Goal: Information Seeking & Learning: Check status

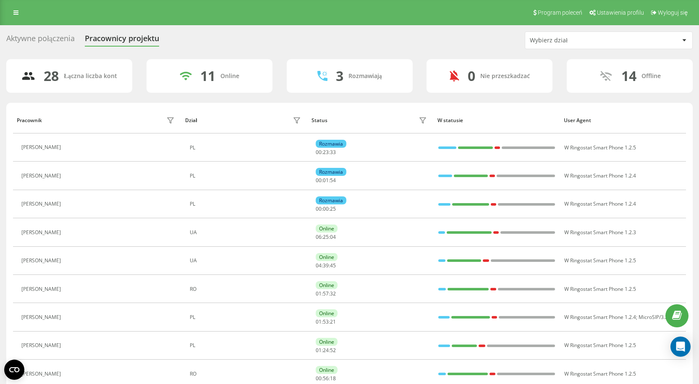
click at [57, 37] on div "Aktywne połączenia" at bounding box center [40, 40] width 68 height 13
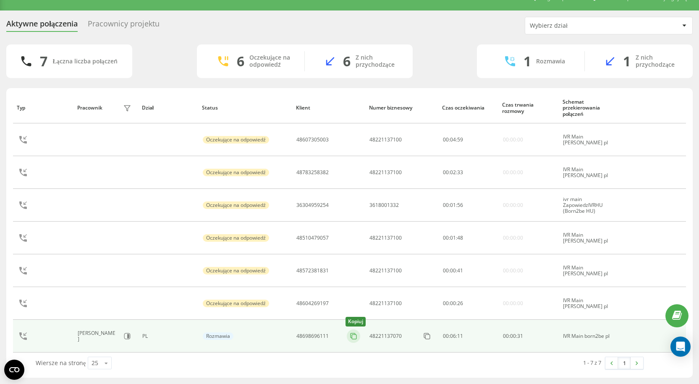
click at [352, 337] on rect at bounding box center [354, 336] width 5 height 5
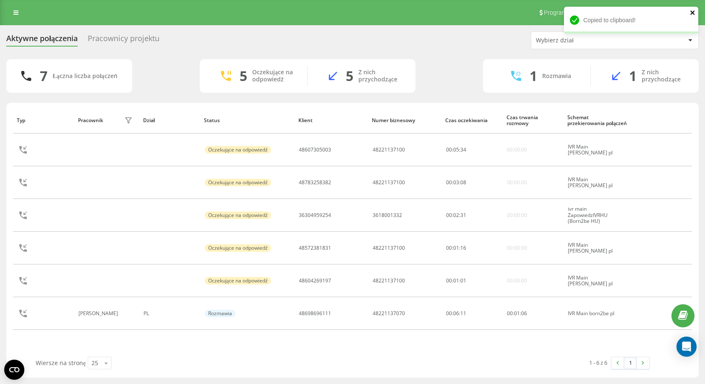
click at [693, 13] on icon "close" at bounding box center [692, 12] width 4 height 4
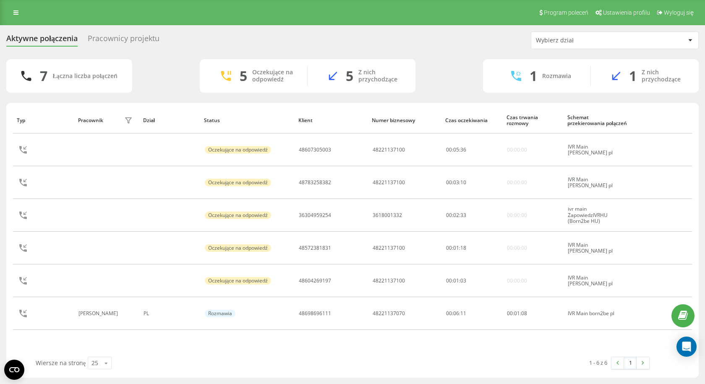
click at [101, 42] on div "Pracownicy projektu" at bounding box center [124, 40] width 72 height 13
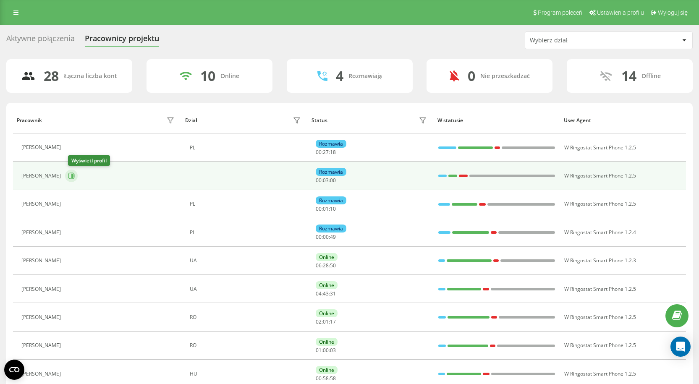
click at [73, 176] on icon at bounding box center [71, 175] width 7 height 7
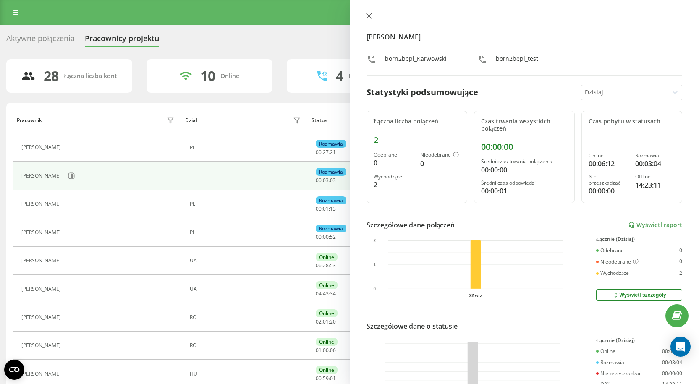
click at [370, 18] on icon at bounding box center [368, 15] width 5 height 5
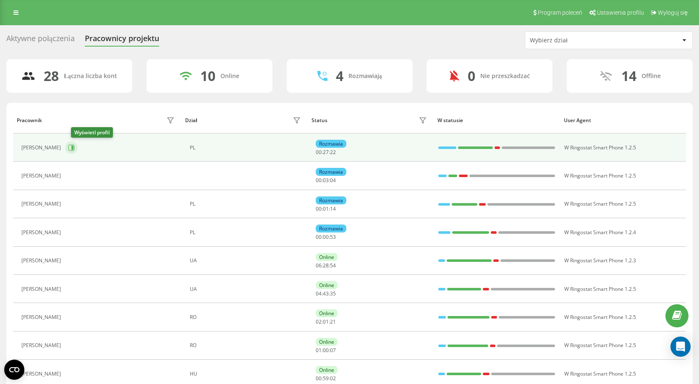
click at [75, 149] on icon at bounding box center [71, 147] width 7 height 7
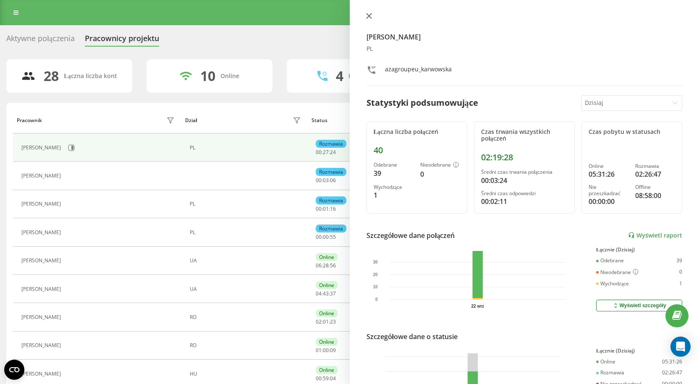
click at [368, 16] on icon at bounding box center [369, 16] width 6 height 6
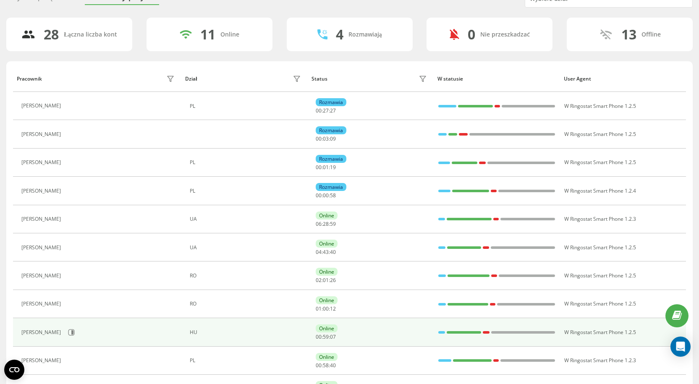
scroll to position [84, 0]
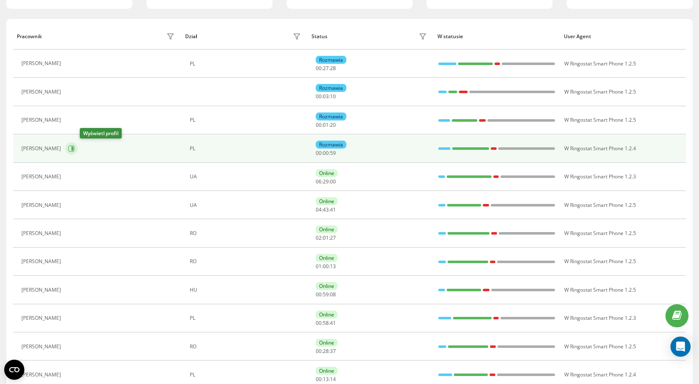
click at [75, 148] on icon at bounding box center [71, 148] width 6 height 6
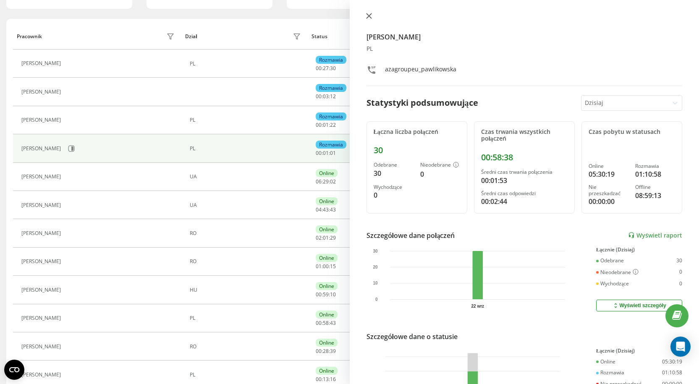
click at [367, 17] on icon at bounding box center [369, 16] width 6 height 6
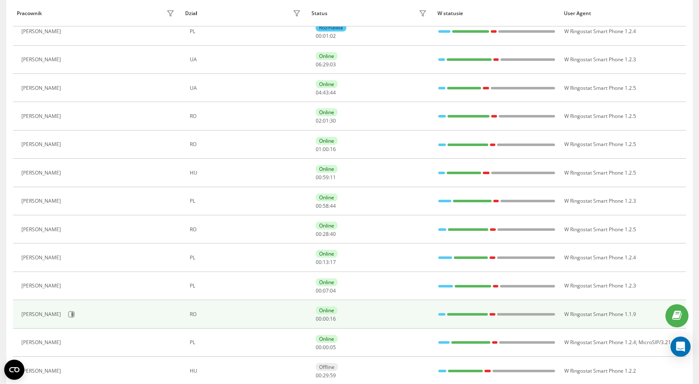
scroll to position [210, 0]
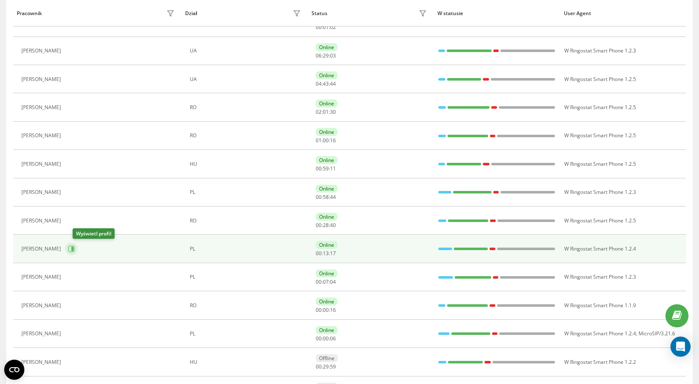
click at [73, 251] on icon at bounding box center [72, 249] width 2 height 4
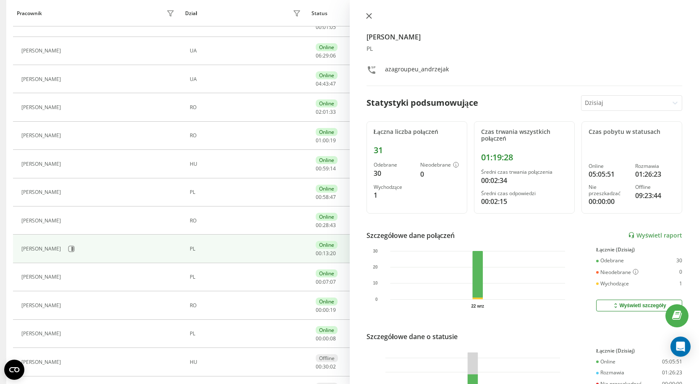
click at [368, 13] on button at bounding box center [368, 17] width 11 height 8
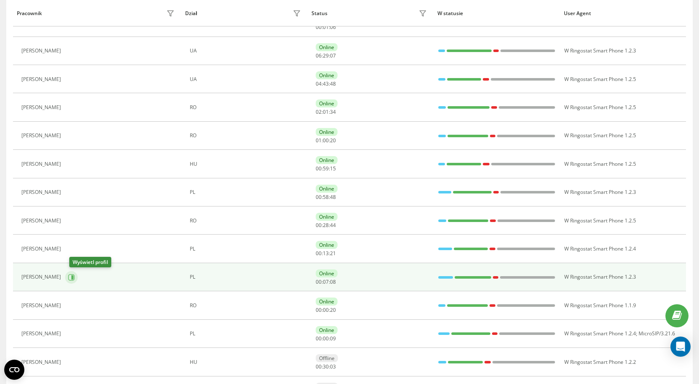
click at [73, 279] on icon at bounding box center [71, 277] width 6 height 6
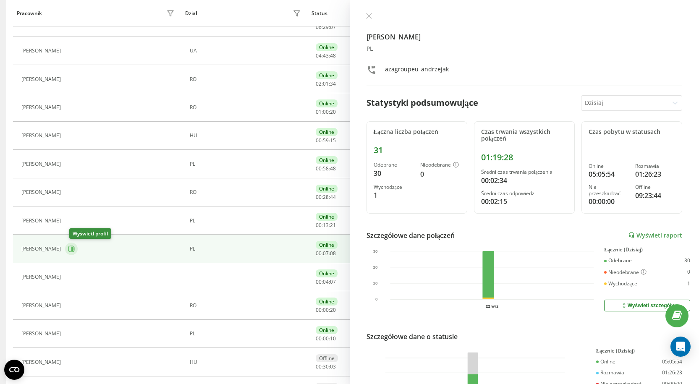
scroll to position [181, 0]
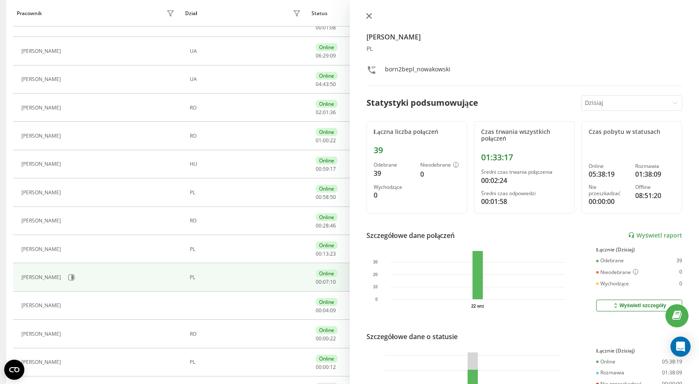
click at [370, 17] on icon at bounding box center [368, 15] width 5 height 5
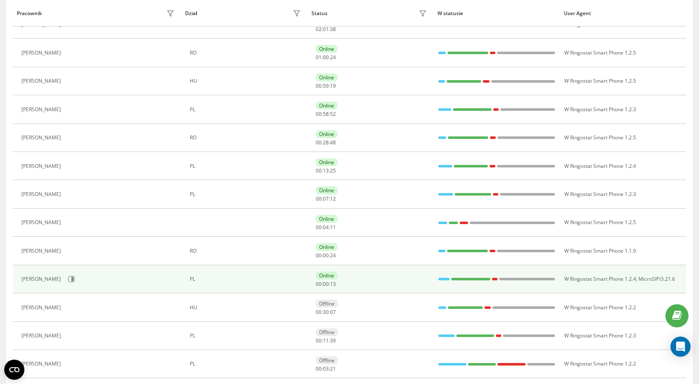
scroll to position [265, 0]
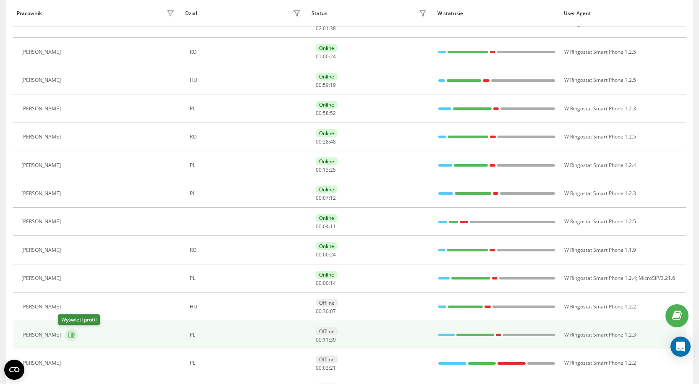
click at [68, 333] on icon at bounding box center [71, 335] width 6 height 6
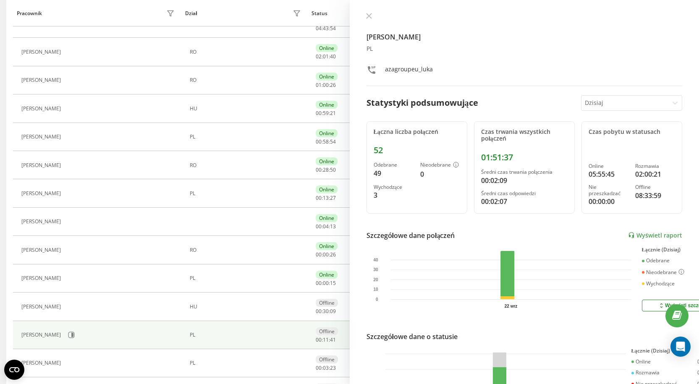
scroll to position [39, 0]
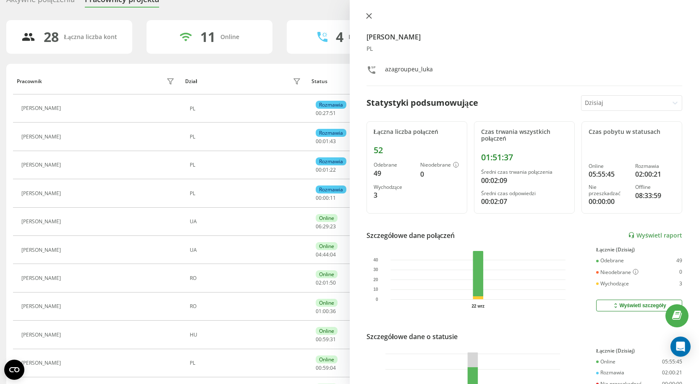
click at [364, 13] on button at bounding box center [368, 17] width 11 height 8
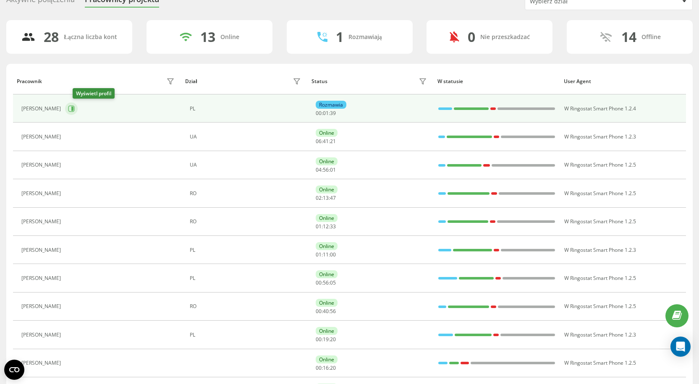
click at [75, 107] on icon at bounding box center [71, 108] width 7 height 7
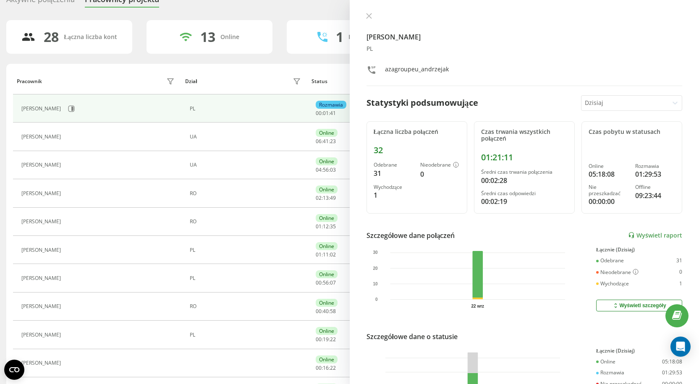
click at [368, 19] on button at bounding box center [368, 17] width 11 height 8
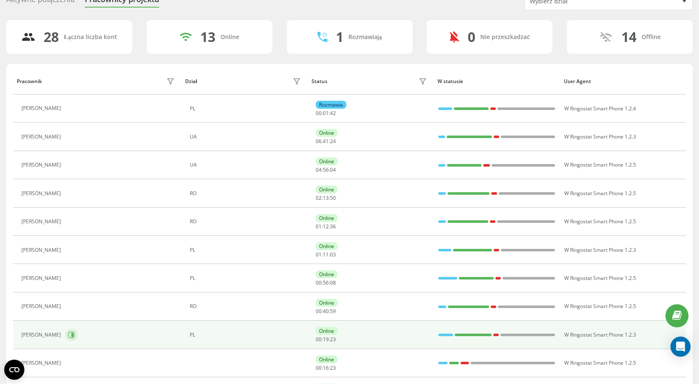
click at [73, 335] on icon at bounding box center [72, 335] width 2 height 4
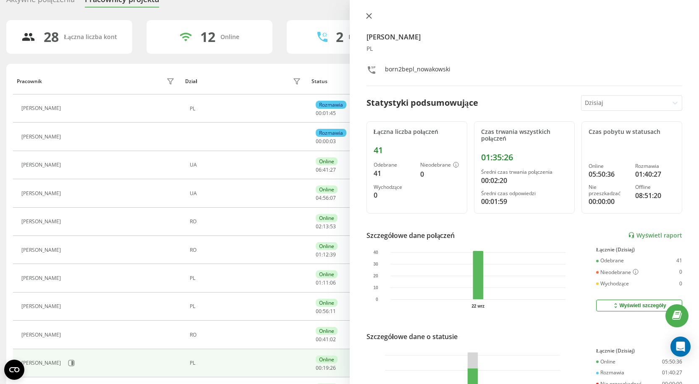
click at [368, 17] on icon at bounding box center [368, 15] width 5 height 5
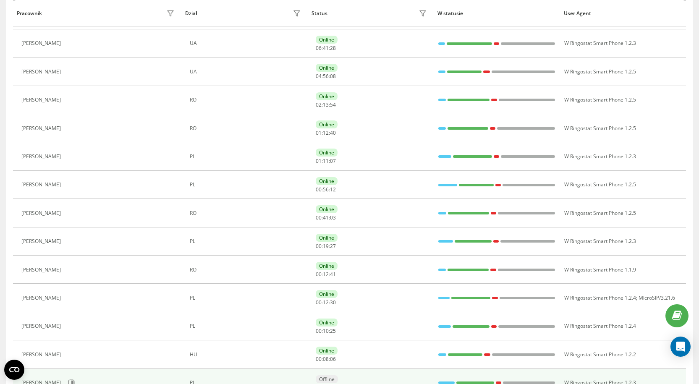
scroll to position [249, 0]
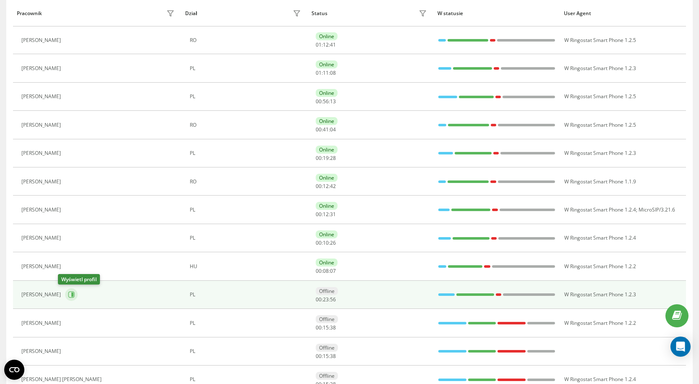
click at [71, 297] on icon at bounding box center [72, 294] width 2 height 4
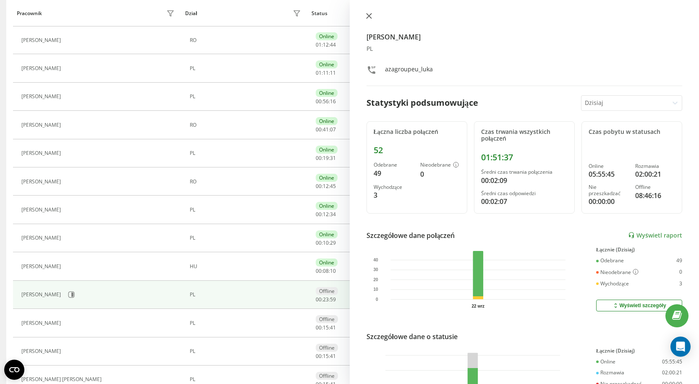
click at [369, 19] on button at bounding box center [368, 17] width 11 height 8
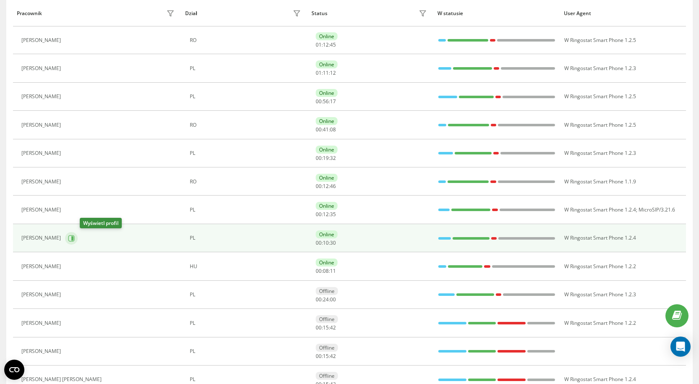
click at [75, 239] on icon at bounding box center [71, 238] width 7 height 7
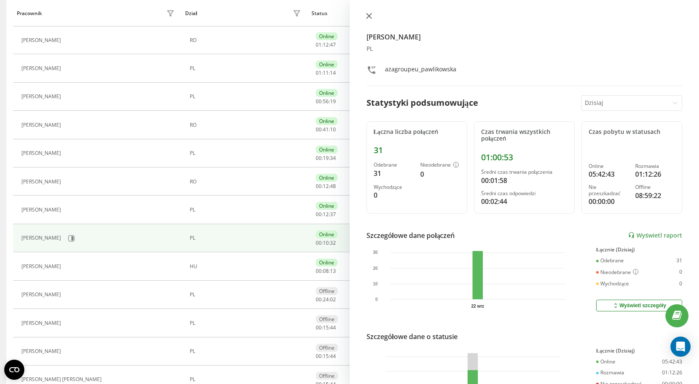
click at [366, 16] on icon at bounding box center [369, 16] width 6 height 6
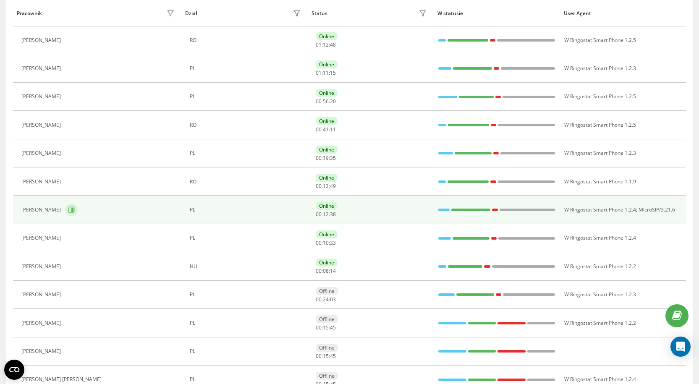
click at [71, 208] on icon at bounding box center [72, 210] width 2 height 4
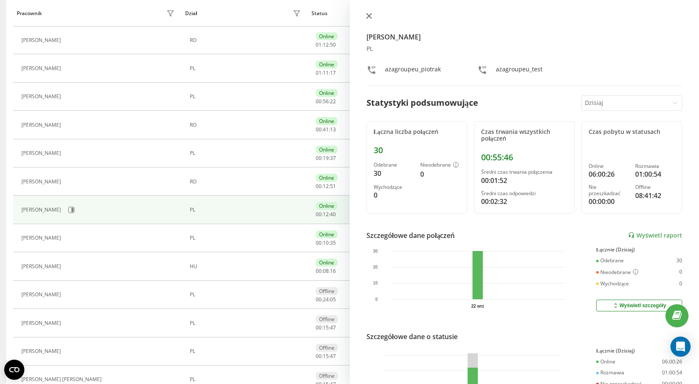
click at [370, 17] on icon at bounding box center [368, 15] width 5 height 5
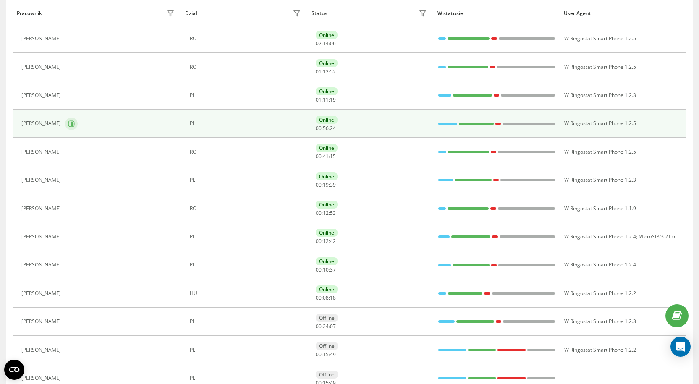
scroll to position [165, 0]
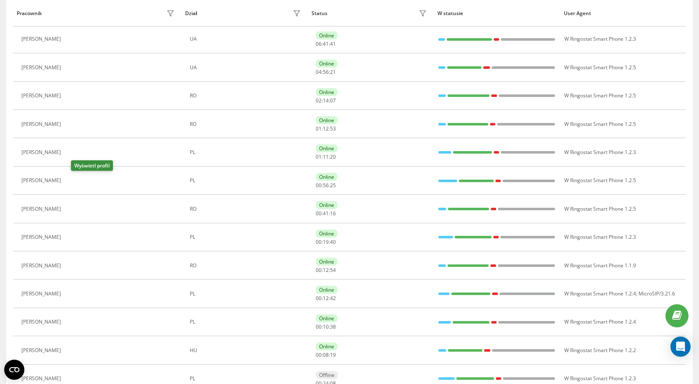
click at [75, 185] on button at bounding box center [70, 182] width 10 height 12
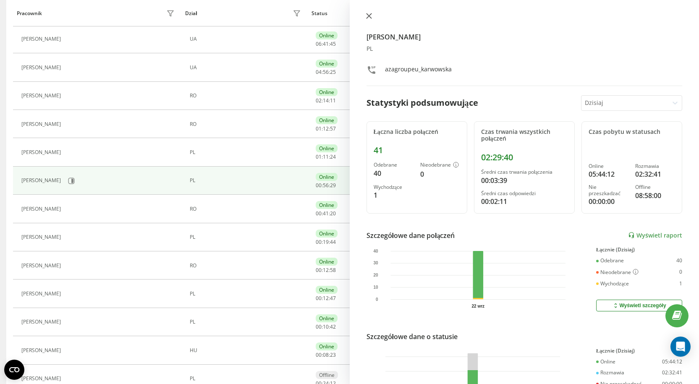
click at [370, 15] on icon at bounding box center [368, 15] width 5 height 5
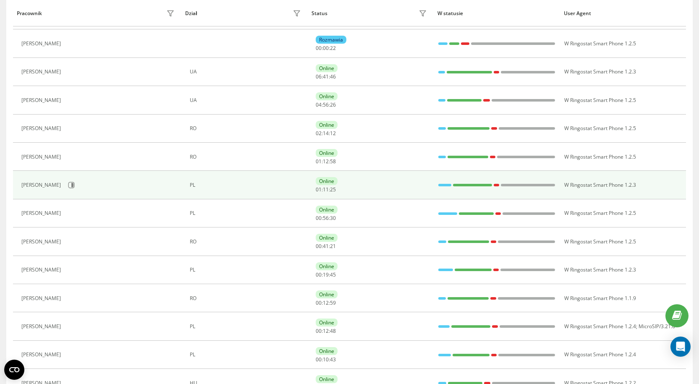
scroll to position [123, 0]
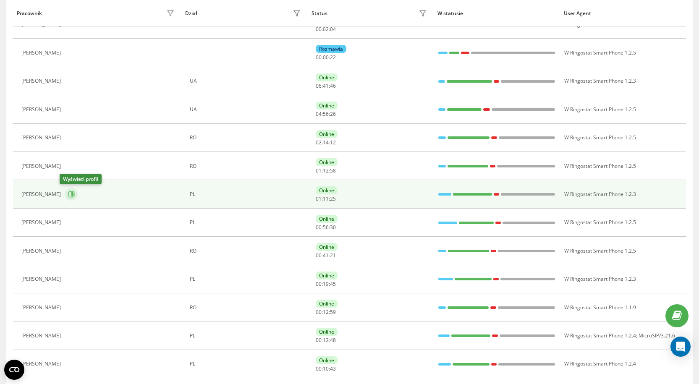
click at [68, 195] on icon at bounding box center [71, 194] width 7 height 7
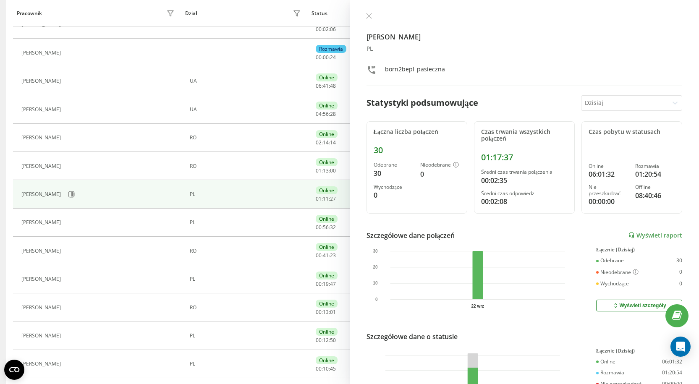
click at [368, 12] on div "Julia Pasieczna PL born2bepl_pasieczna Statystyki podsumowujące Dzisiaj Łączna …" at bounding box center [525, 192] width 350 height 384
click at [369, 16] on icon at bounding box center [368, 15] width 5 height 5
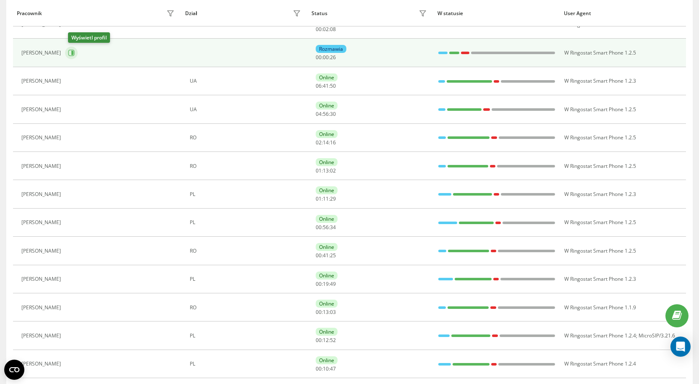
click at [73, 52] on icon at bounding box center [72, 53] width 2 height 4
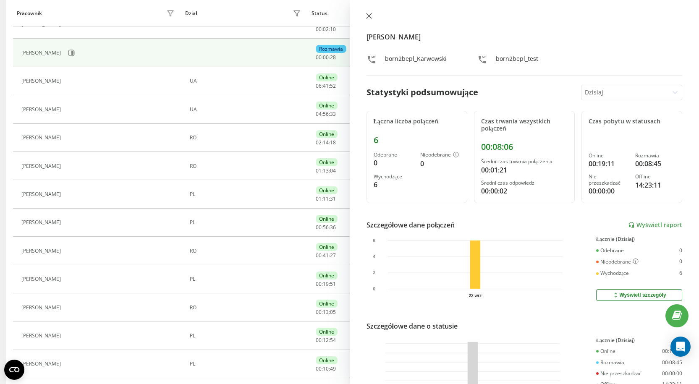
click at [369, 18] on icon at bounding box center [369, 16] width 6 height 6
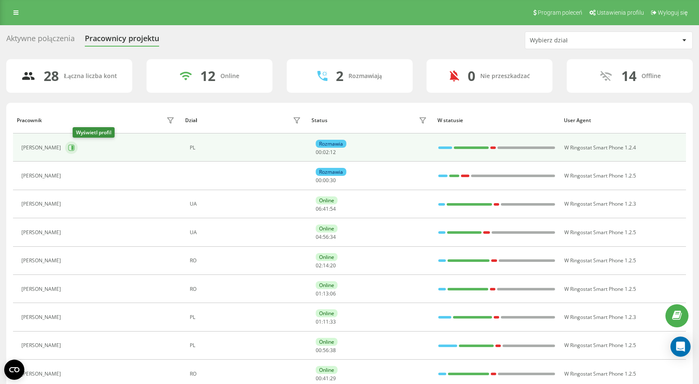
click at [73, 149] on icon at bounding box center [72, 148] width 2 height 4
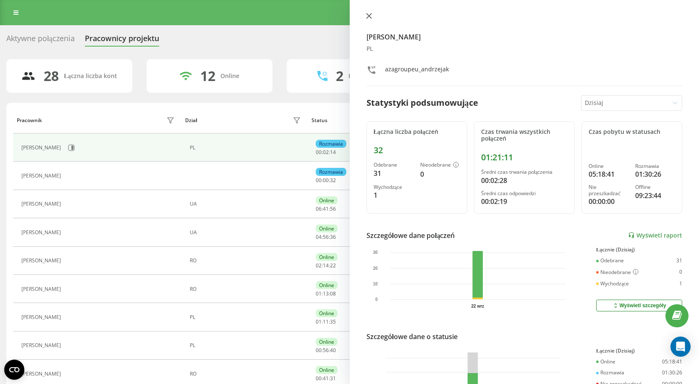
click at [370, 16] on icon at bounding box center [369, 16] width 6 height 6
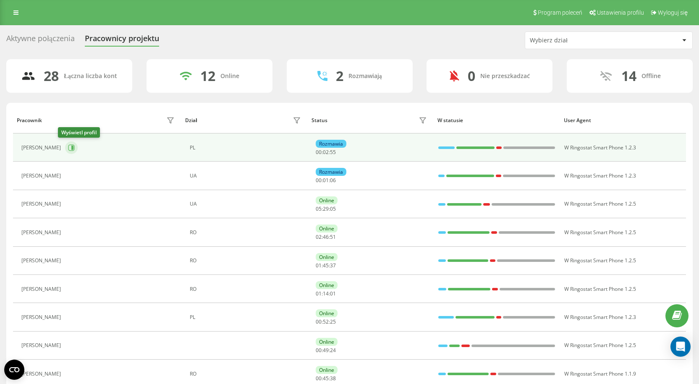
click at [68, 145] on icon at bounding box center [71, 147] width 6 height 6
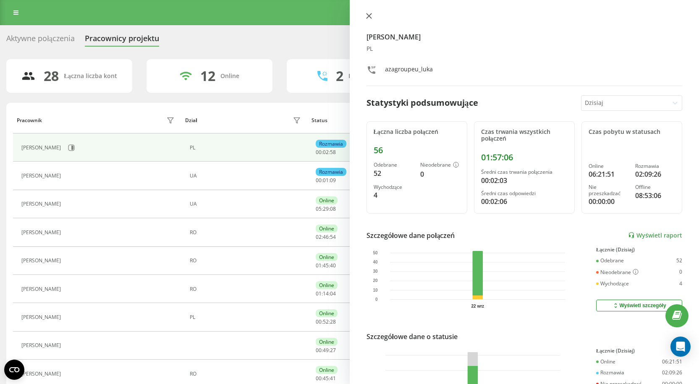
click at [367, 15] on icon at bounding box center [368, 15] width 5 height 5
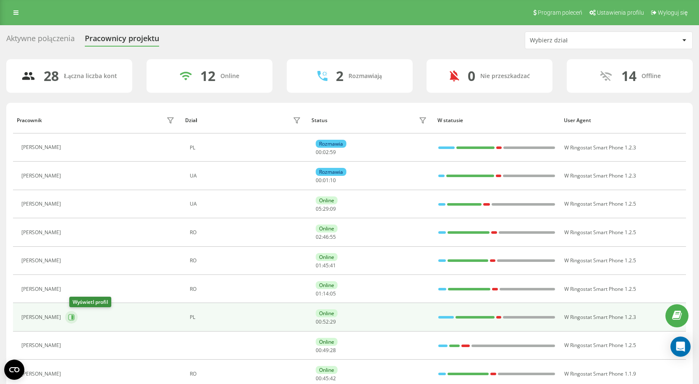
click at [73, 316] on icon at bounding box center [71, 317] width 7 height 7
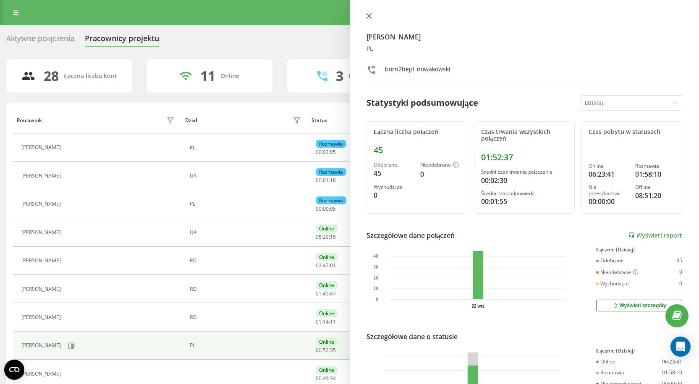
click at [370, 16] on icon at bounding box center [369, 16] width 6 height 6
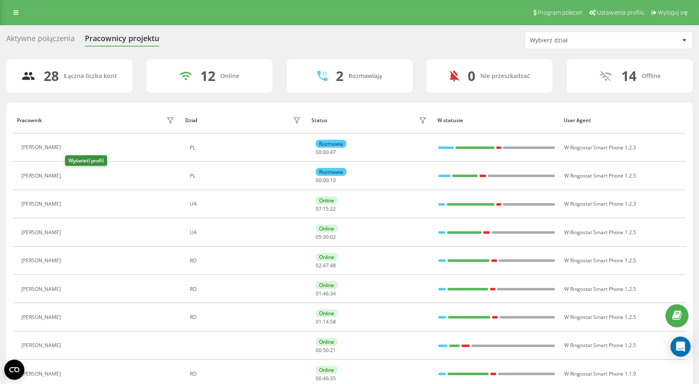
drag, startPoint x: 73, startPoint y: 175, endPoint x: 81, endPoint y: 183, distance: 12.2
click at [72, 175] on icon at bounding box center [71, 176] width 2 height 4
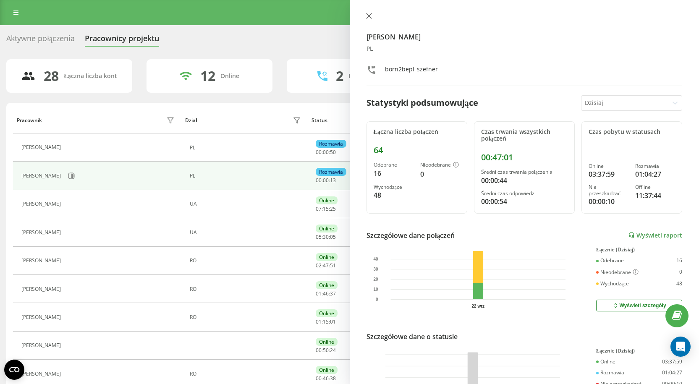
click at [369, 20] on button at bounding box center [368, 17] width 11 height 8
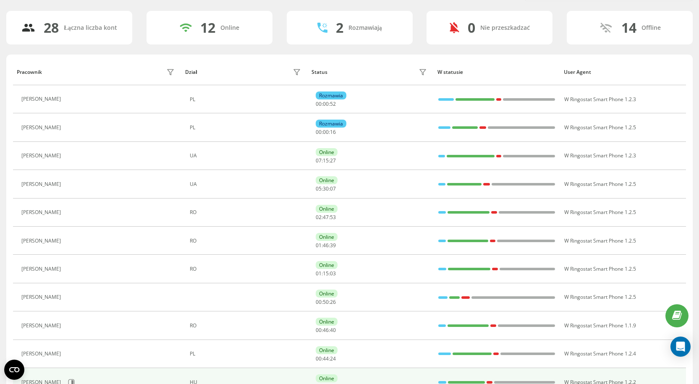
scroll to position [84, 0]
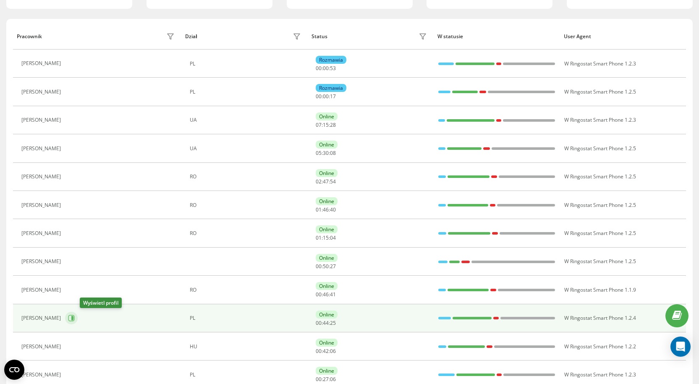
click at [75, 318] on icon at bounding box center [71, 318] width 6 height 6
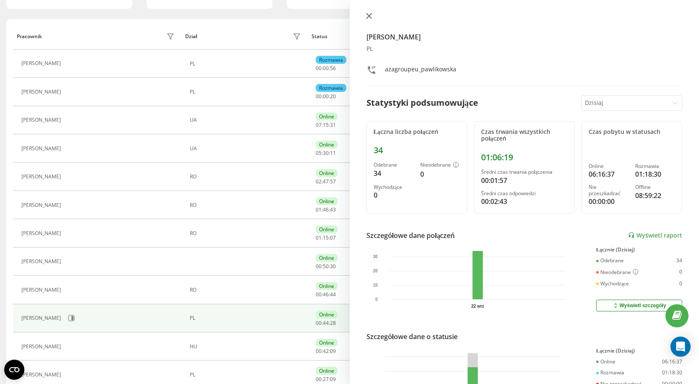
click at [370, 15] on icon at bounding box center [369, 16] width 6 height 6
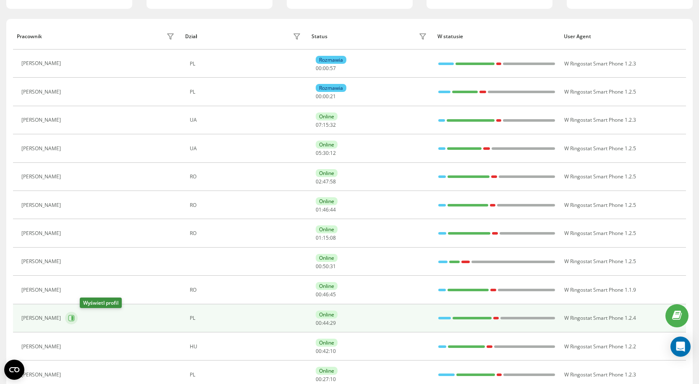
click at [75, 316] on icon at bounding box center [71, 318] width 6 height 6
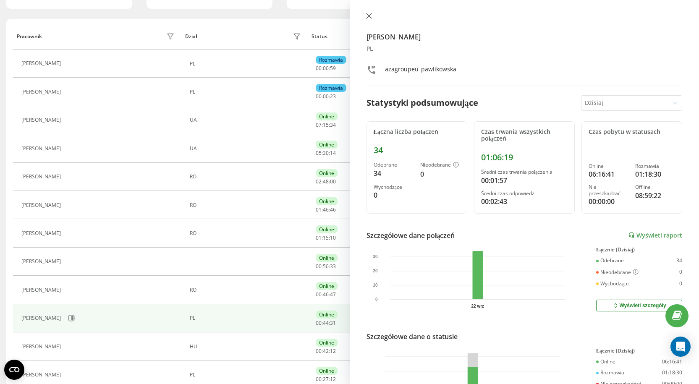
click at [368, 15] on icon at bounding box center [369, 16] width 6 height 6
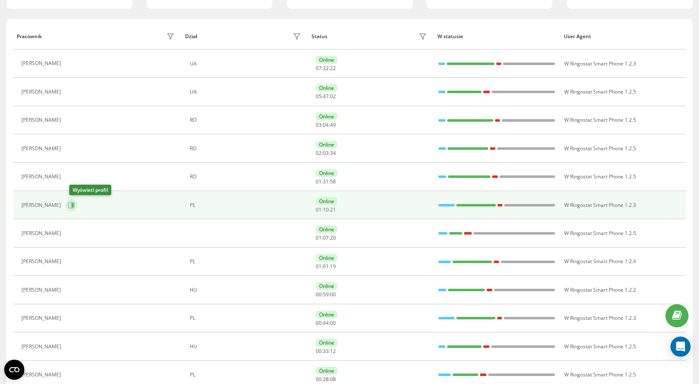
click at [73, 206] on icon at bounding box center [71, 205] width 7 height 7
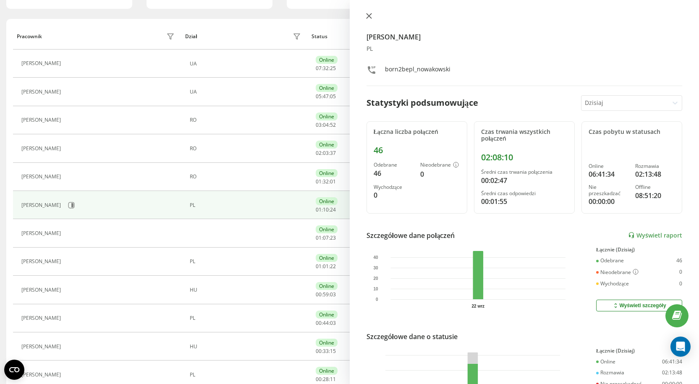
click at [370, 16] on icon at bounding box center [369, 16] width 6 height 6
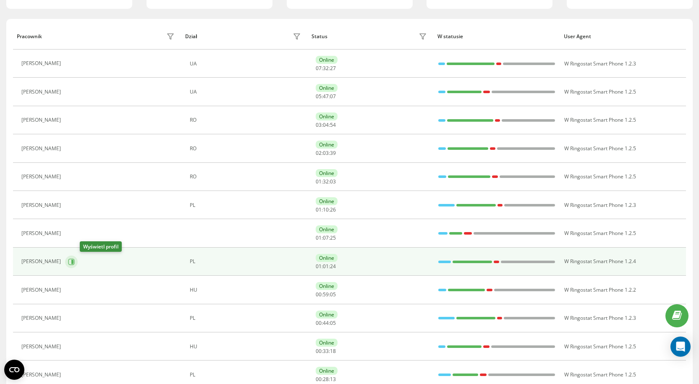
click at [75, 261] on icon at bounding box center [71, 261] width 7 height 7
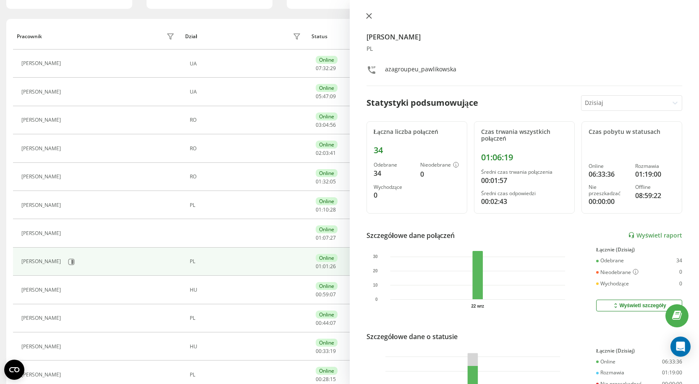
click at [367, 16] on icon at bounding box center [369, 16] width 6 height 6
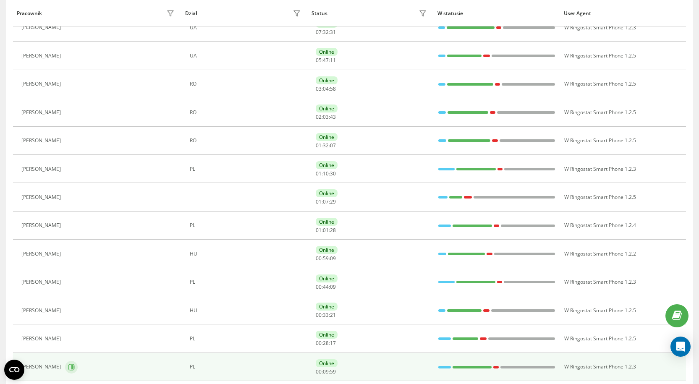
scroll to position [168, 0]
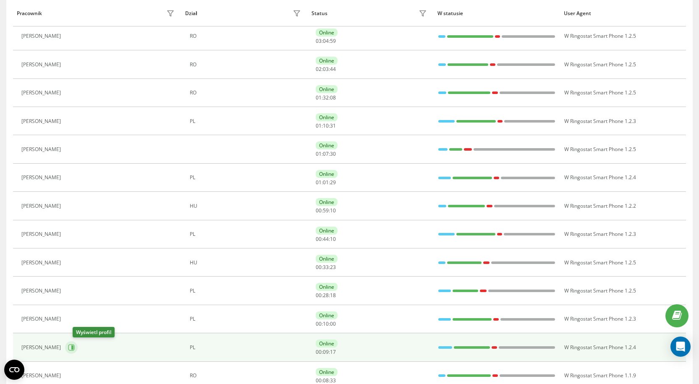
click at [75, 350] on icon at bounding box center [71, 347] width 6 height 6
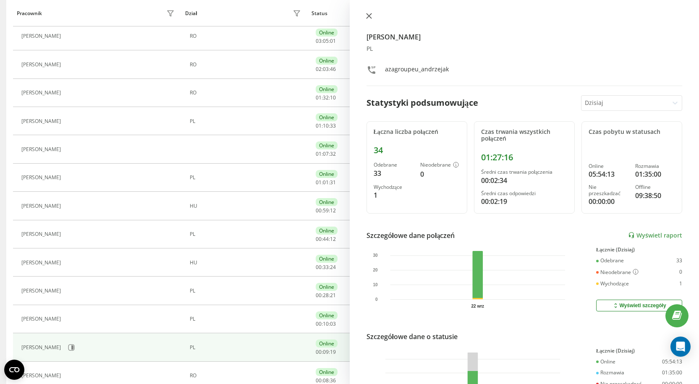
click at [365, 16] on button at bounding box center [368, 17] width 11 height 8
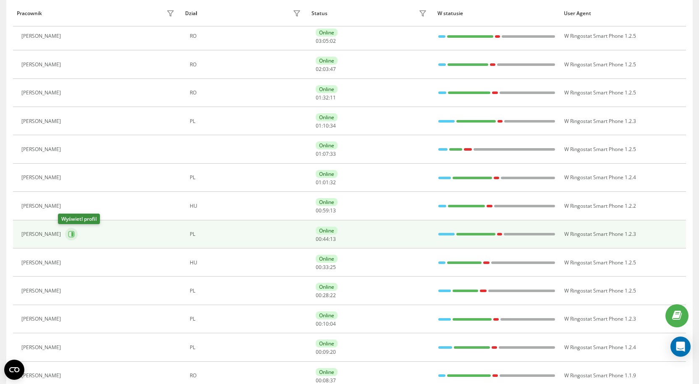
click at [68, 233] on icon at bounding box center [71, 234] width 7 height 7
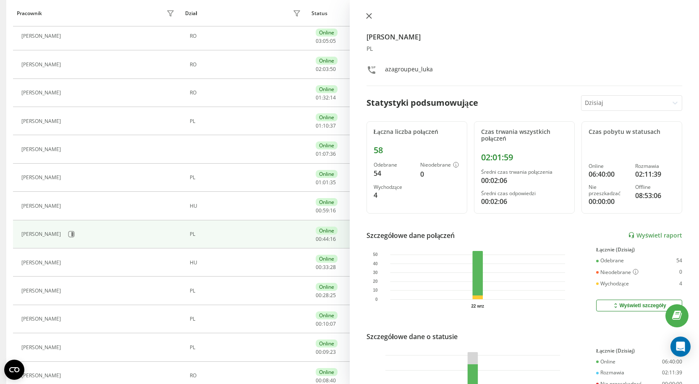
click at [371, 15] on icon at bounding box center [369, 16] width 6 height 6
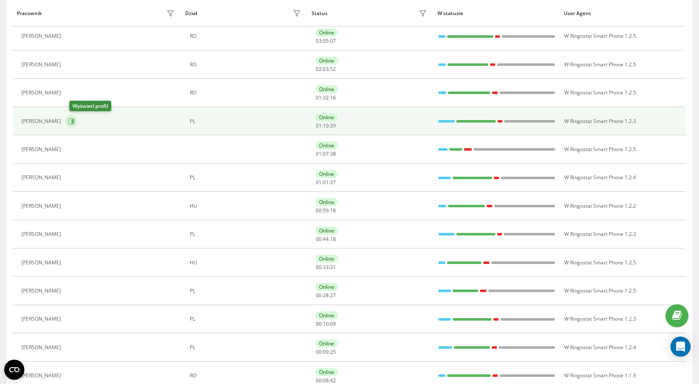
click at [74, 122] on icon at bounding box center [71, 121] width 7 height 7
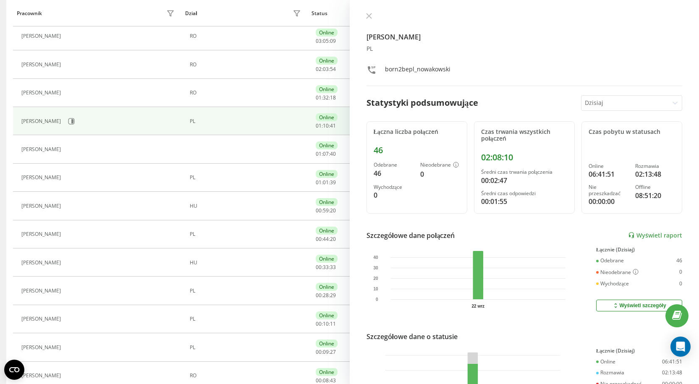
click at [368, 12] on div "Jakub Nowakowski PL born2bepl_nowakowski Statystyki podsumowujące Dzisiaj Łączn…" at bounding box center [525, 192] width 350 height 384
click at [366, 16] on icon at bounding box center [369, 16] width 6 height 6
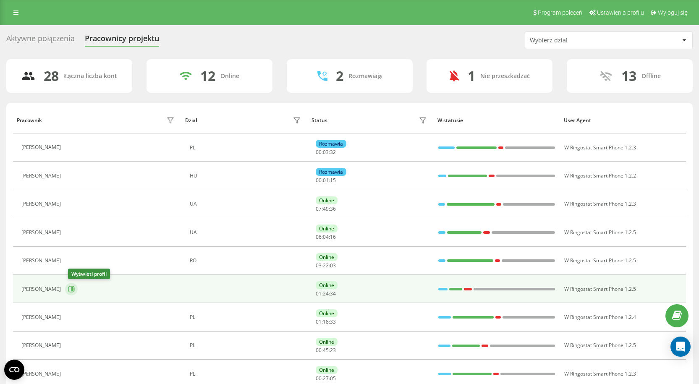
click at [72, 290] on icon at bounding box center [71, 289] width 7 height 7
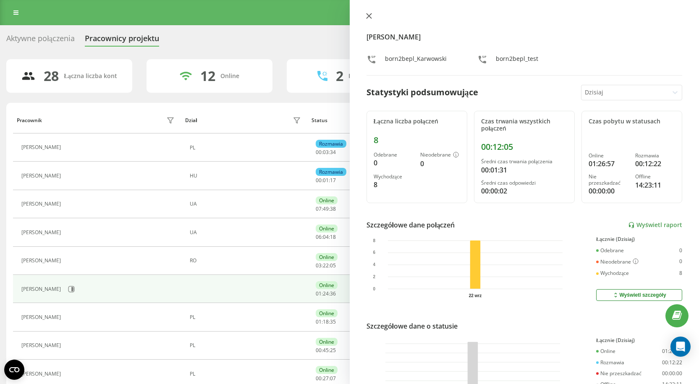
click at [366, 15] on icon at bounding box center [369, 16] width 6 height 6
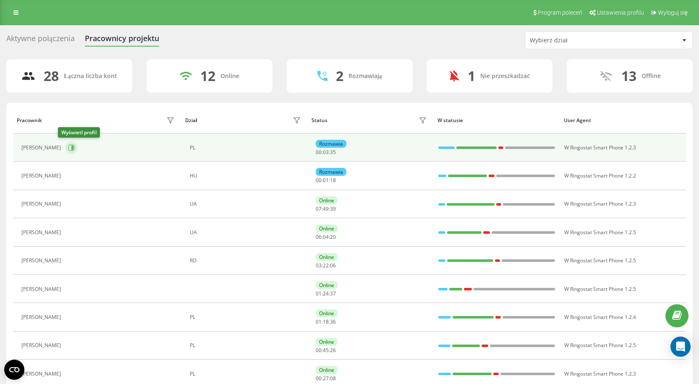
click at [71, 148] on icon at bounding box center [72, 148] width 2 height 4
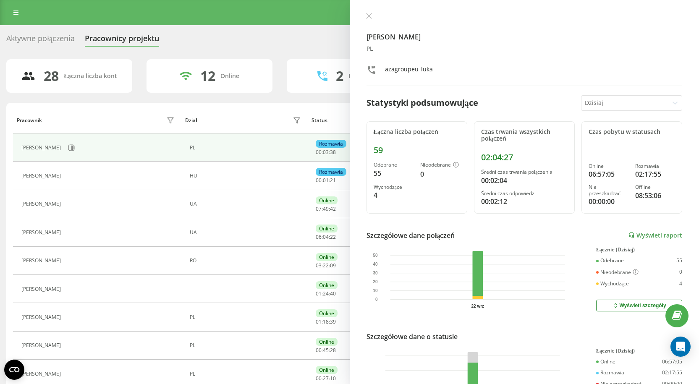
click at [370, 14] on icon at bounding box center [369, 16] width 6 height 6
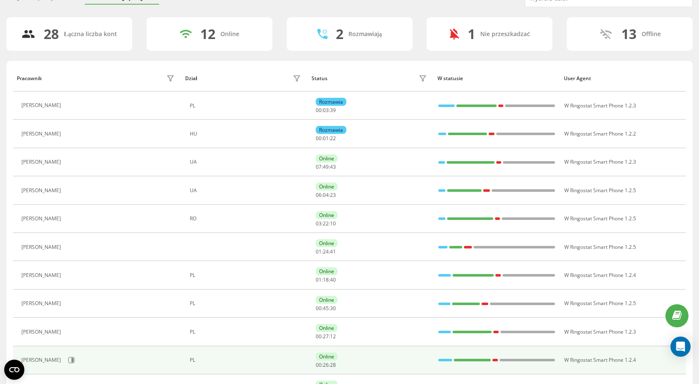
scroll to position [84, 0]
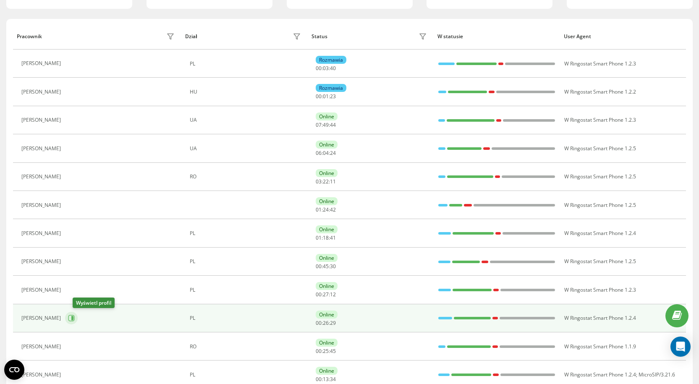
click at [75, 318] on icon at bounding box center [71, 318] width 7 height 7
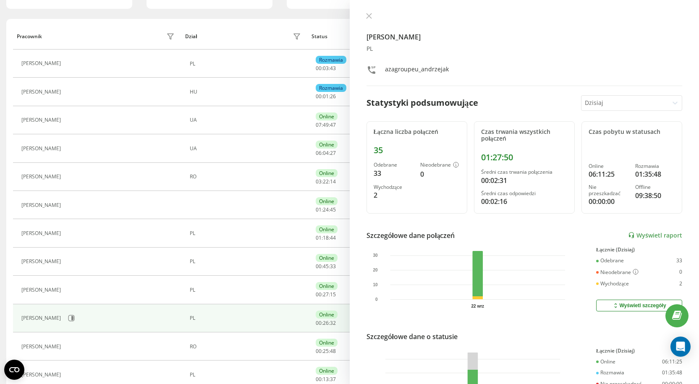
click at [365, 15] on button at bounding box center [368, 17] width 11 height 8
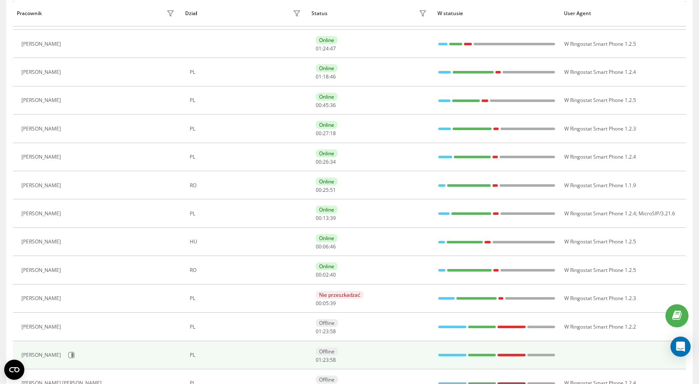
scroll to position [294, 0]
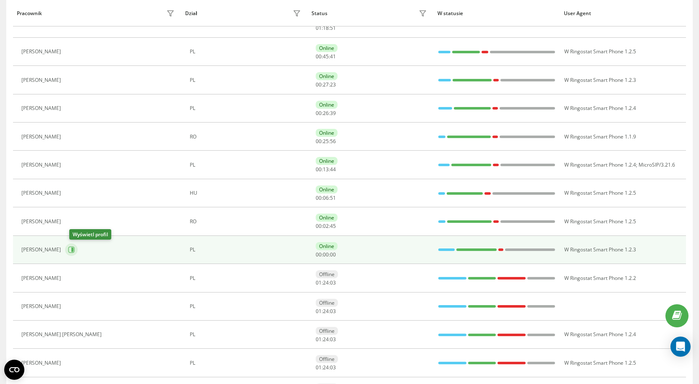
click at [75, 251] on icon at bounding box center [71, 249] width 7 height 7
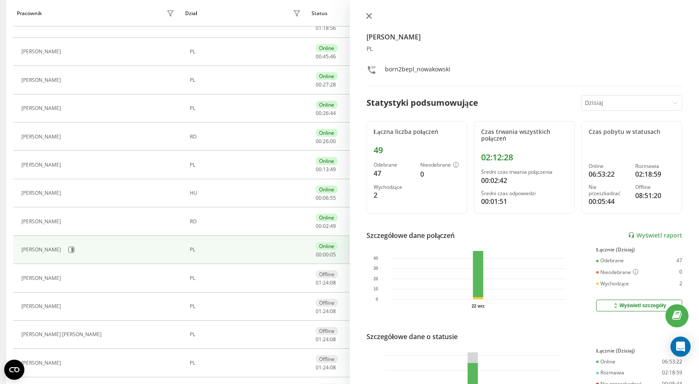
click at [370, 14] on icon at bounding box center [369, 16] width 6 height 6
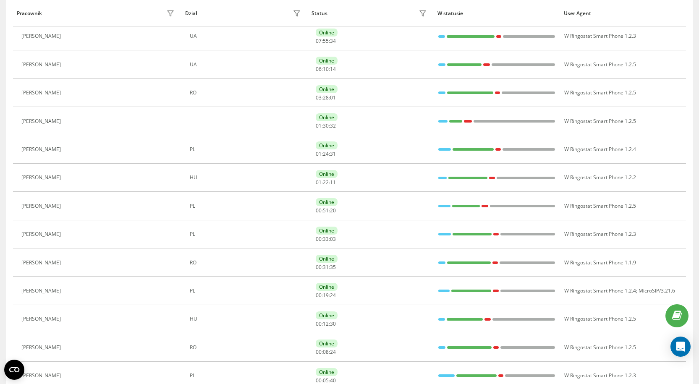
scroll to position [83, 0]
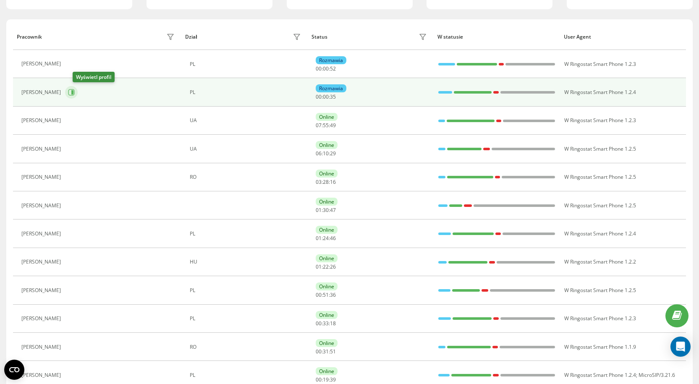
click at [73, 92] on icon at bounding box center [72, 92] width 2 height 4
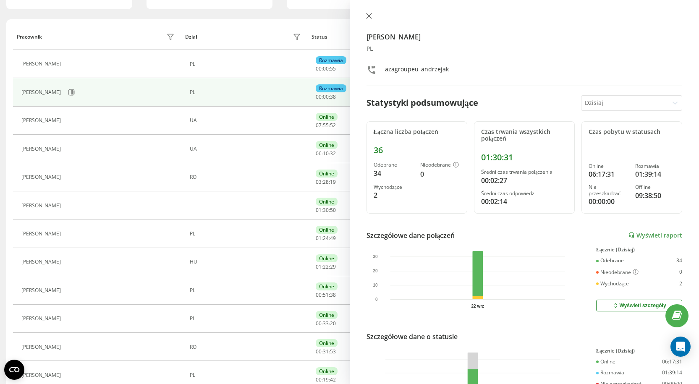
click at [367, 14] on icon at bounding box center [368, 15] width 5 height 5
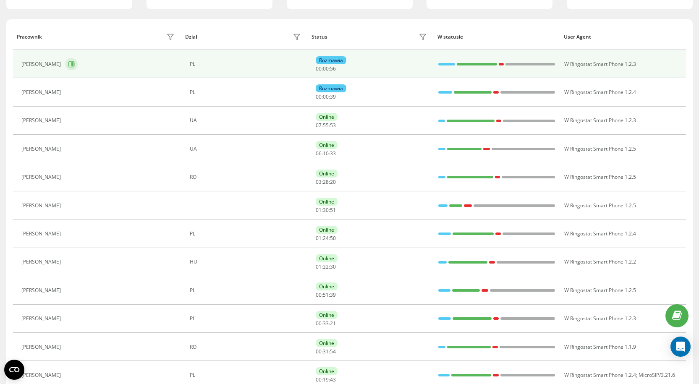
click at [65, 68] on button at bounding box center [71, 64] width 13 height 13
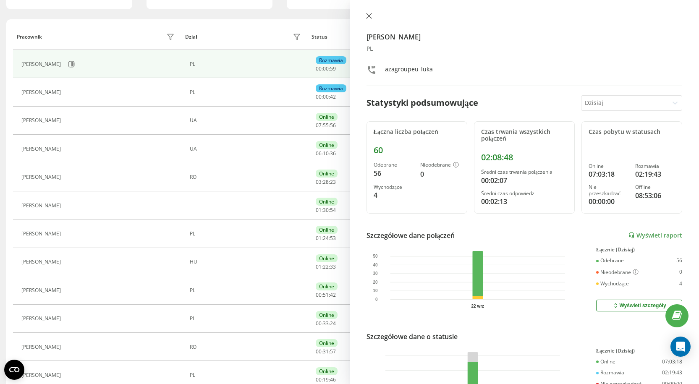
click at [366, 16] on icon at bounding box center [369, 16] width 6 height 6
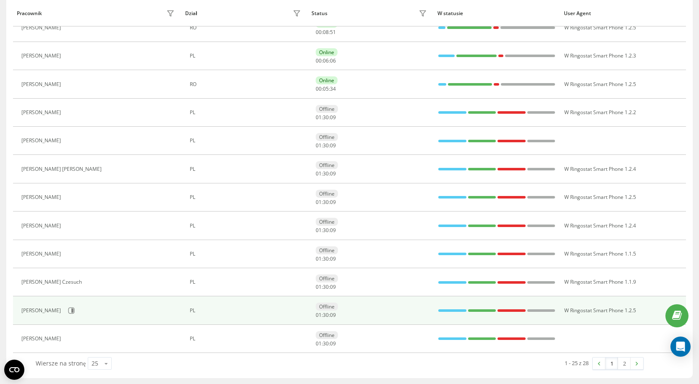
scroll to position [488, 0]
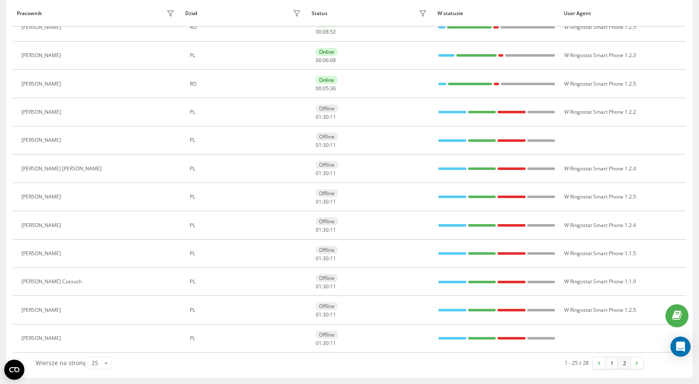
click at [621, 366] on link "2" at bounding box center [624, 363] width 13 height 12
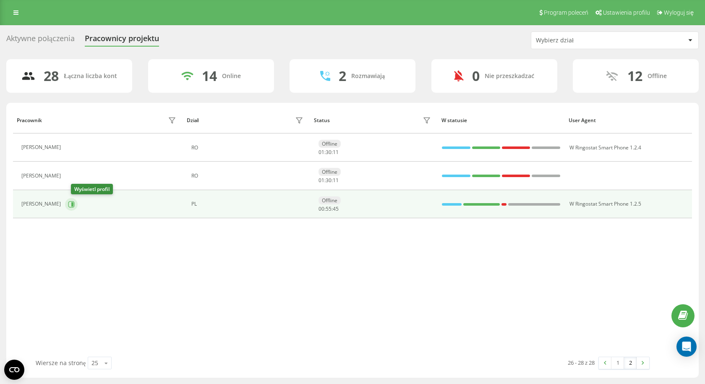
click at [75, 204] on icon at bounding box center [71, 204] width 7 height 7
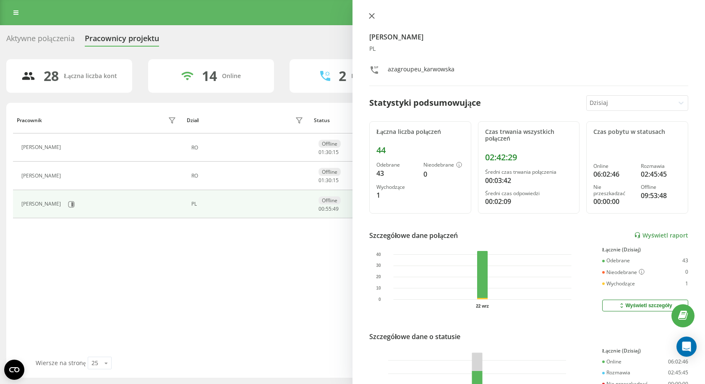
click at [370, 16] on icon at bounding box center [372, 16] width 6 height 6
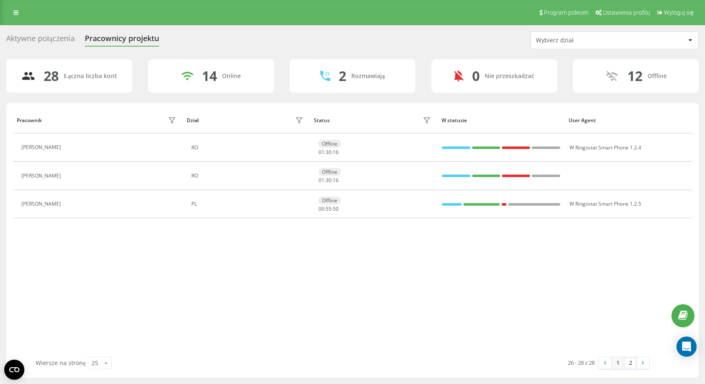
click at [614, 362] on link "1" at bounding box center [617, 363] width 13 height 12
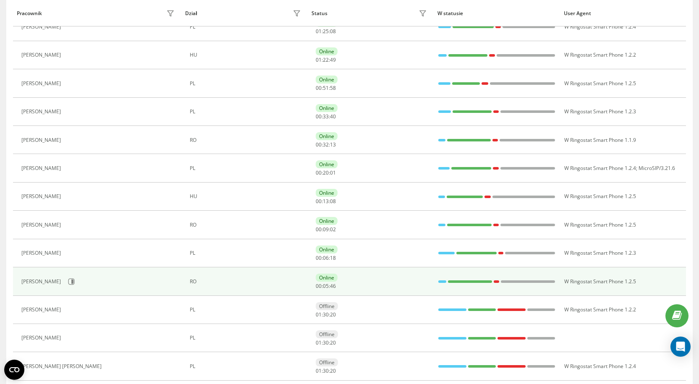
scroll to position [294, 0]
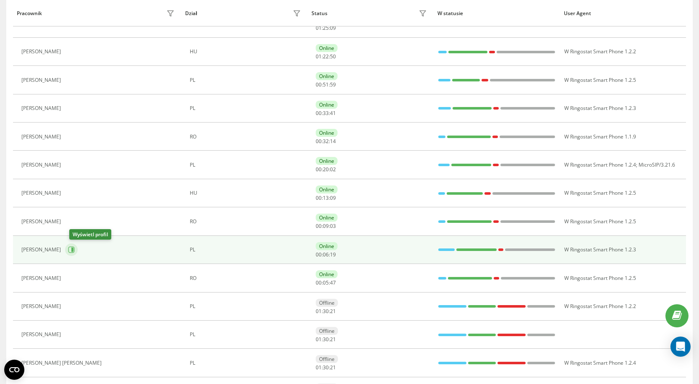
click at [74, 250] on icon at bounding box center [71, 249] width 7 height 7
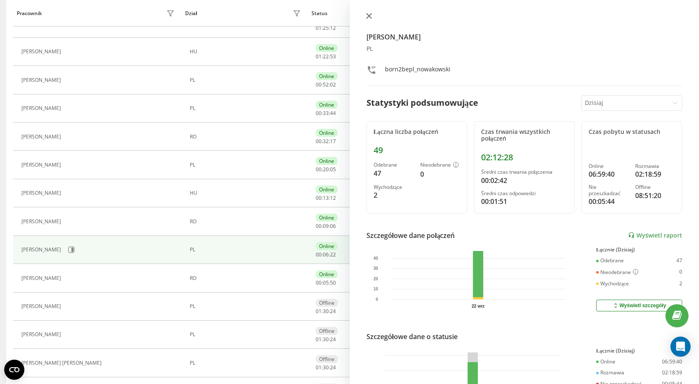
click at [369, 17] on icon at bounding box center [369, 16] width 6 height 6
